Goal: Transaction & Acquisition: Purchase product/service

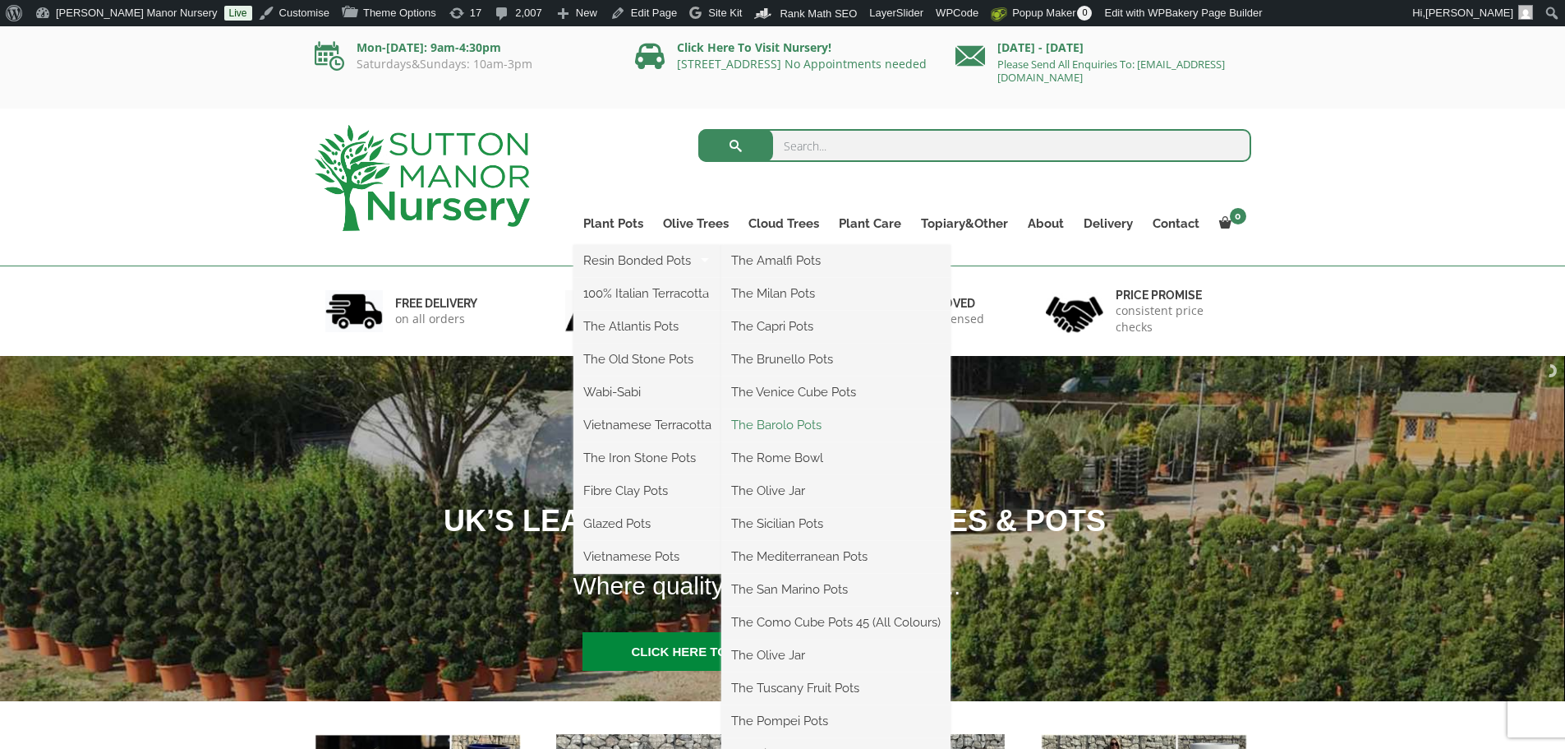
click at [806, 424] on link "The Barolo Pots" at bounding box center [836, 425] width 229 height 25
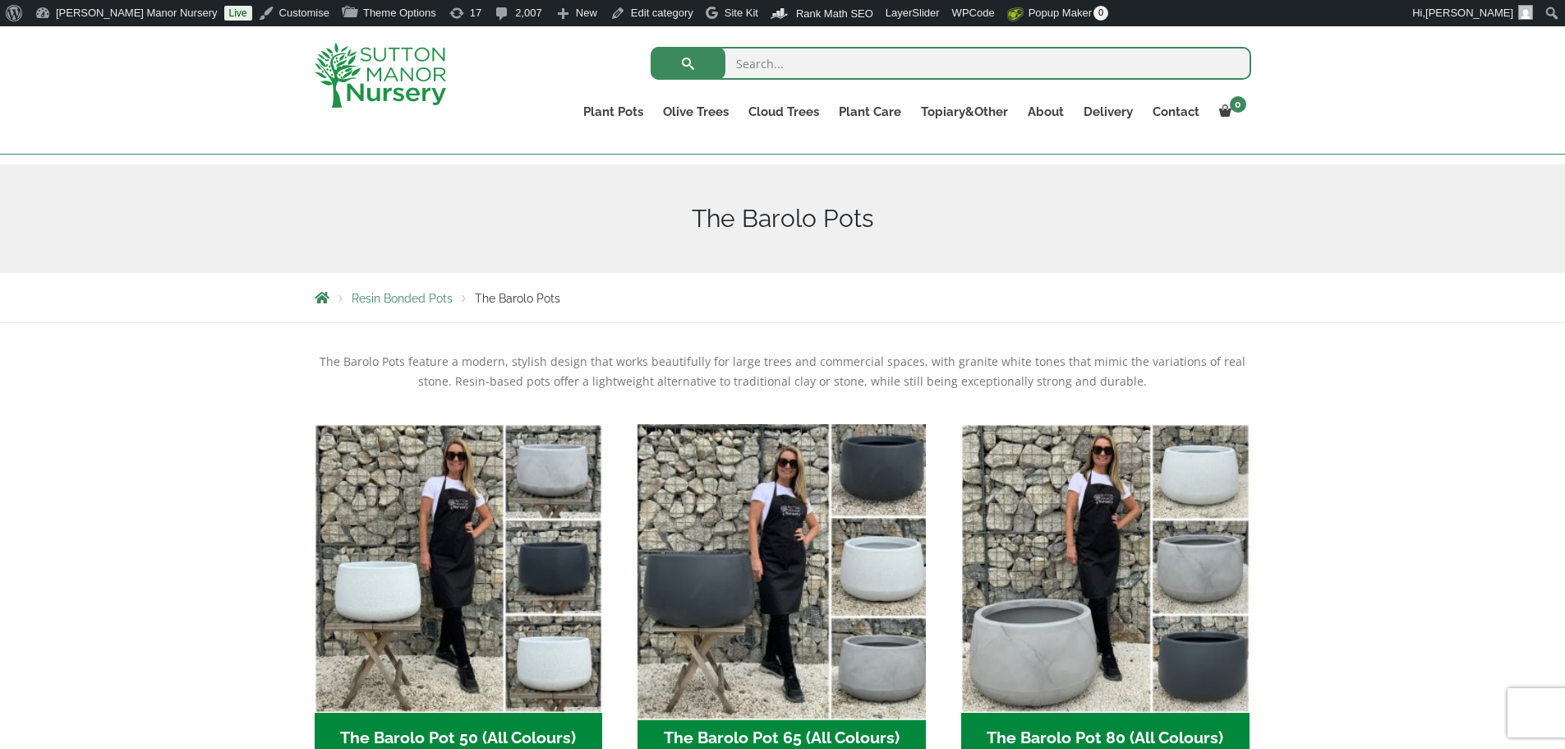
scroll to position [411, 0]
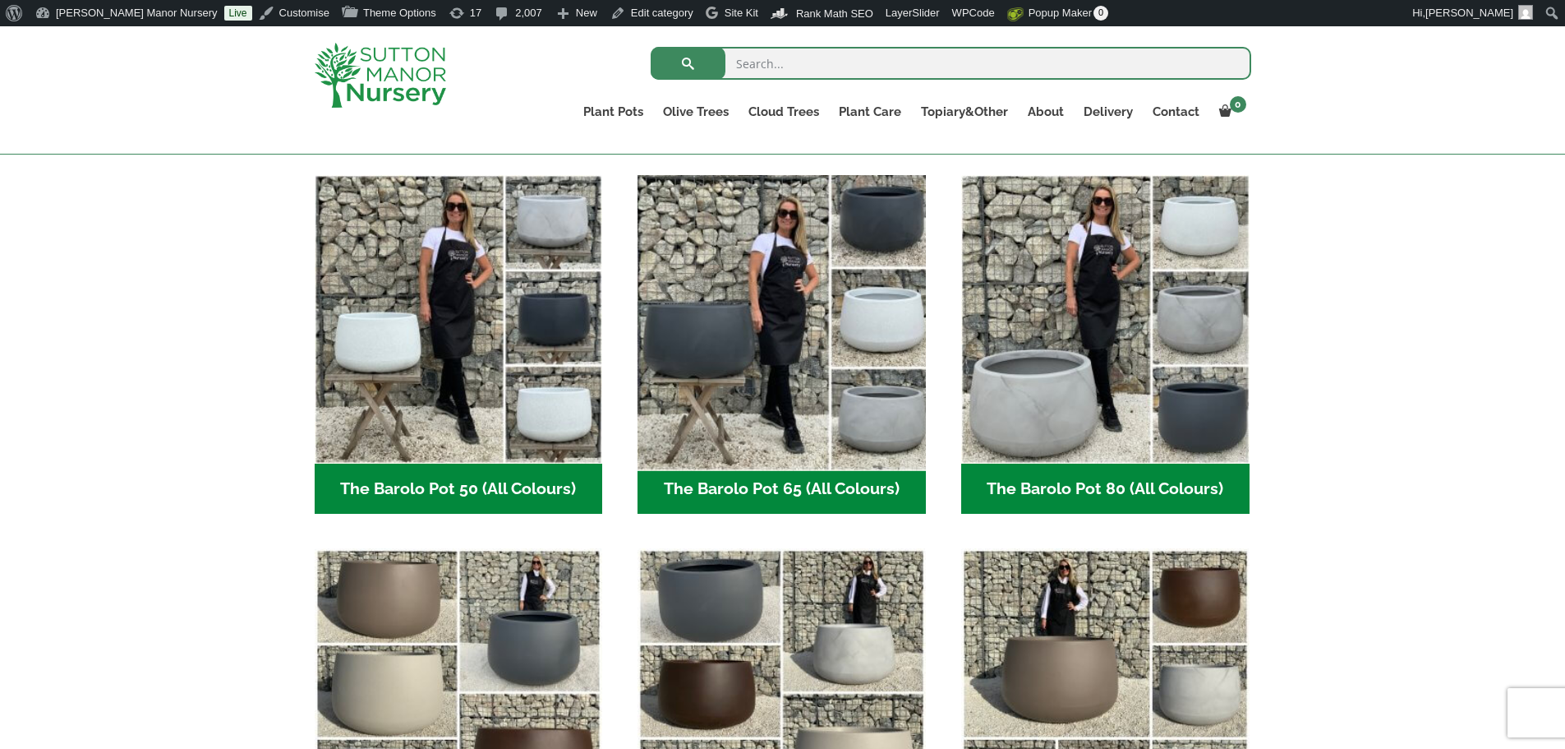
click at [825, 385] on img "Visit product category The Barolo Pot 65 (All Colours)" at bounding box center [782, 319] width 302 height 302
